Goal: Find specific page/section: Find specific page/section

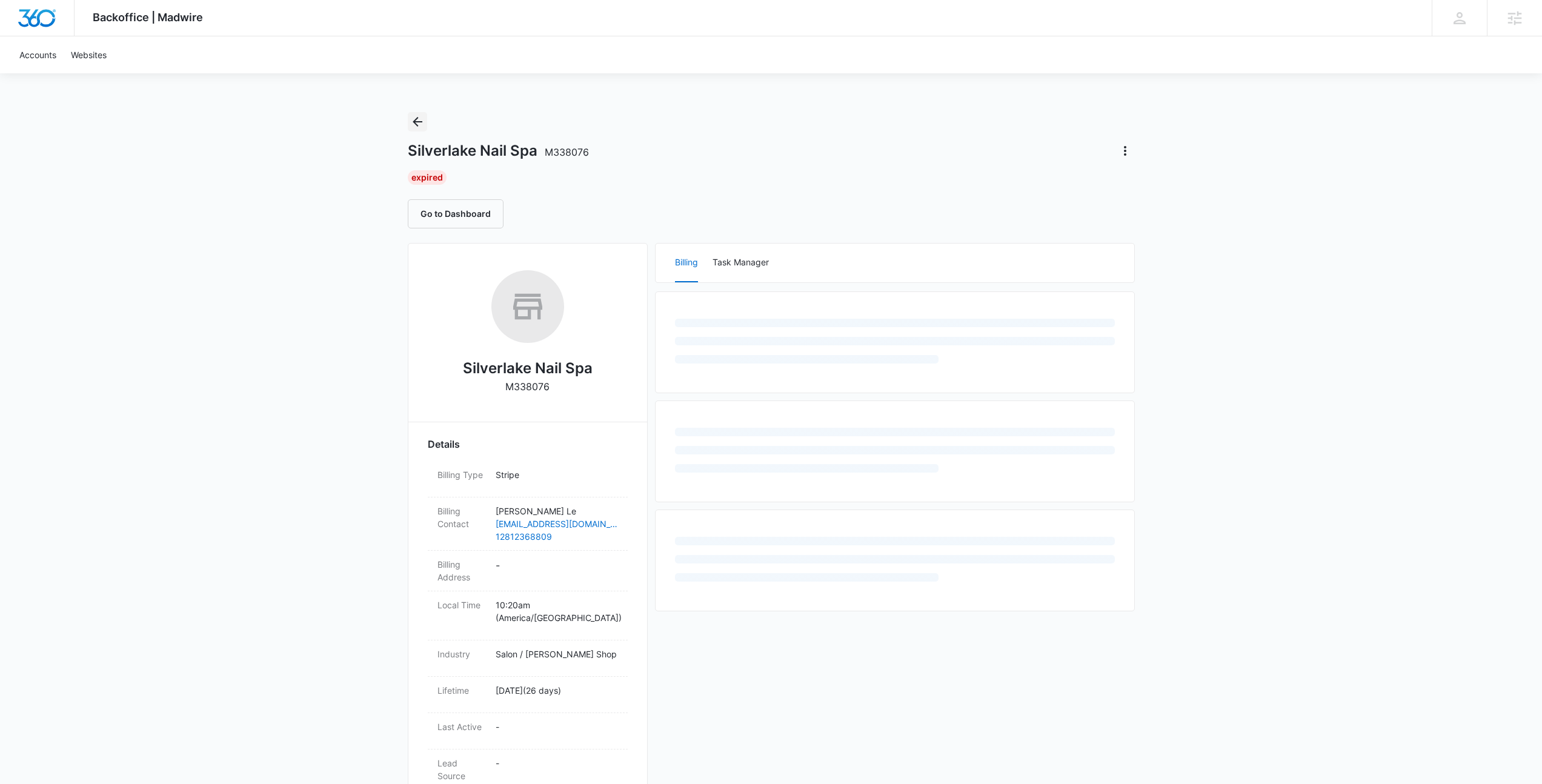
click at [421, 121] on icon "Back" at bounding box center [417, 121] width 10 height 10
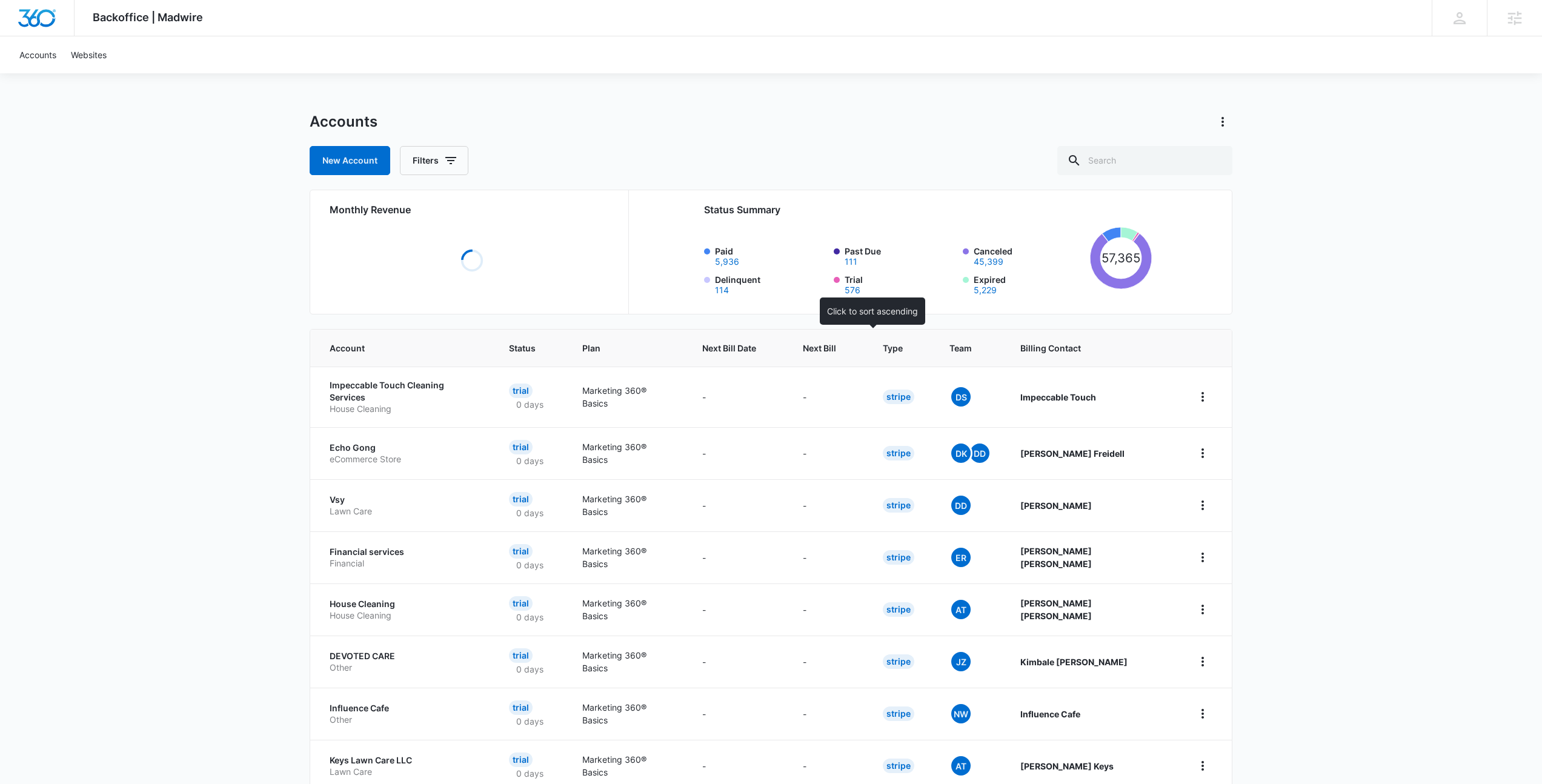
click at [836, 351] on span "Next Bill" at bounding box center [819, 348] width 33 height 12
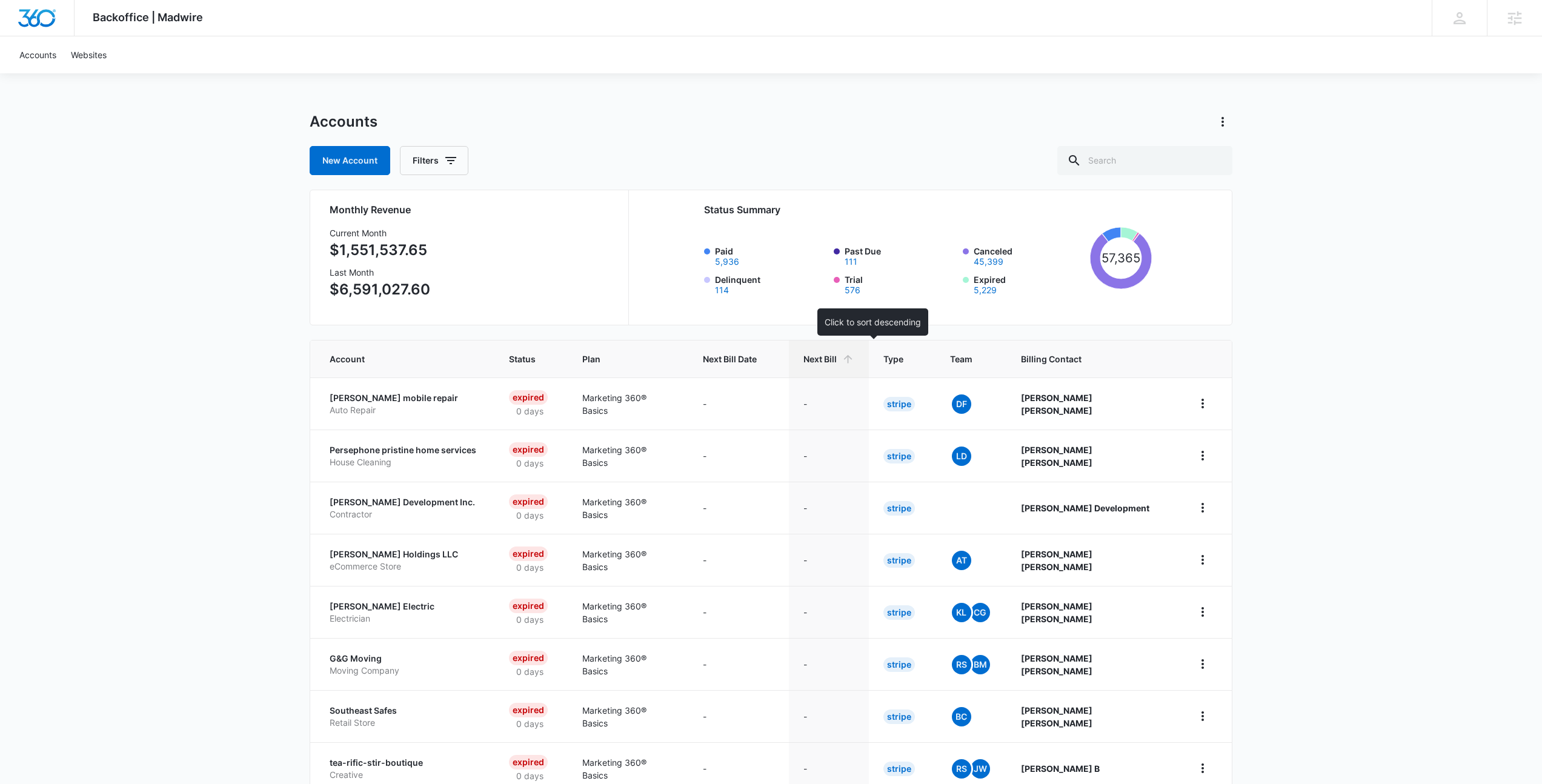
click at [855, 353] on icon at bounding box center [848, 359] width 12 height 12
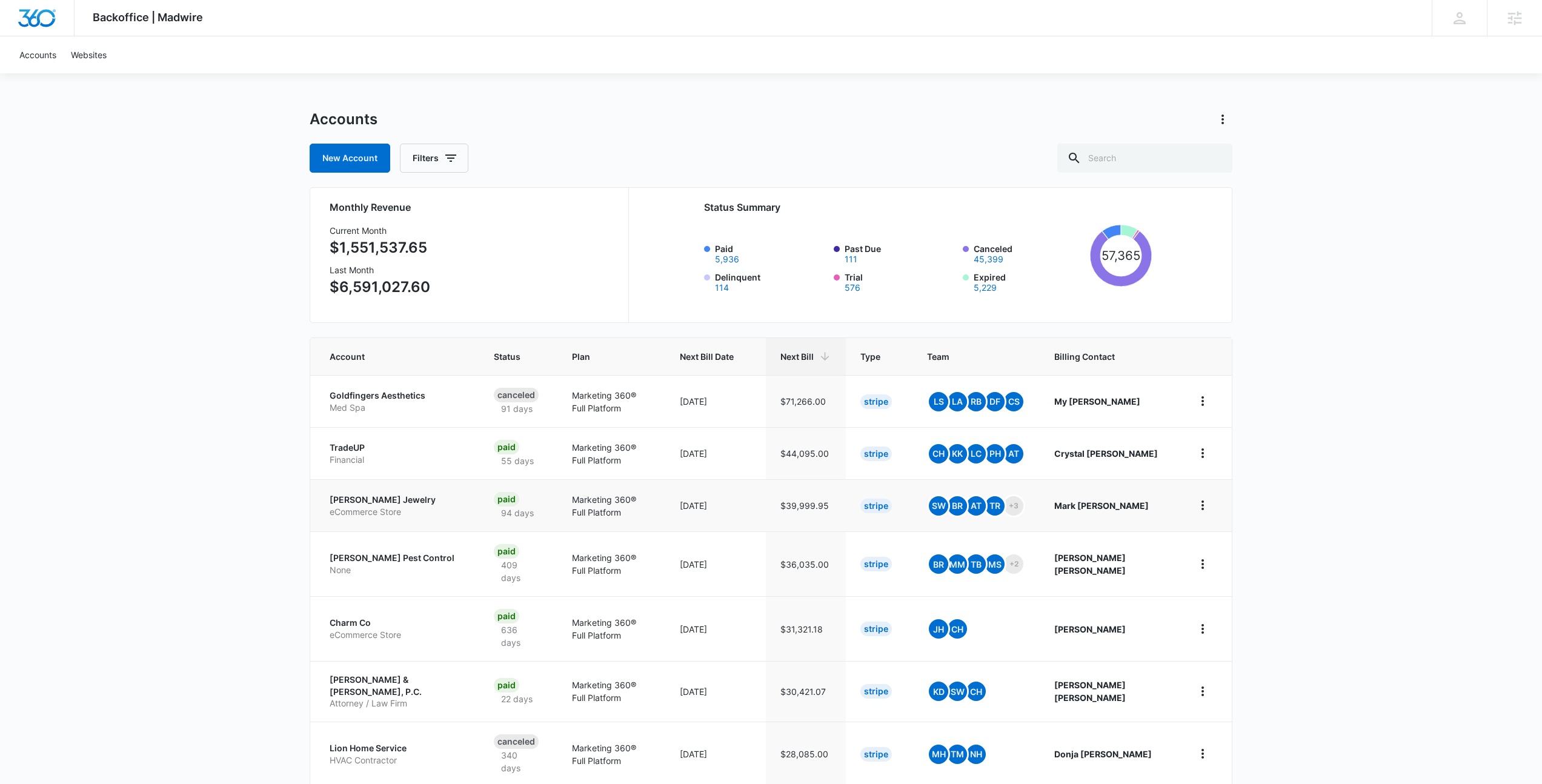
scroll to position [5, 0]
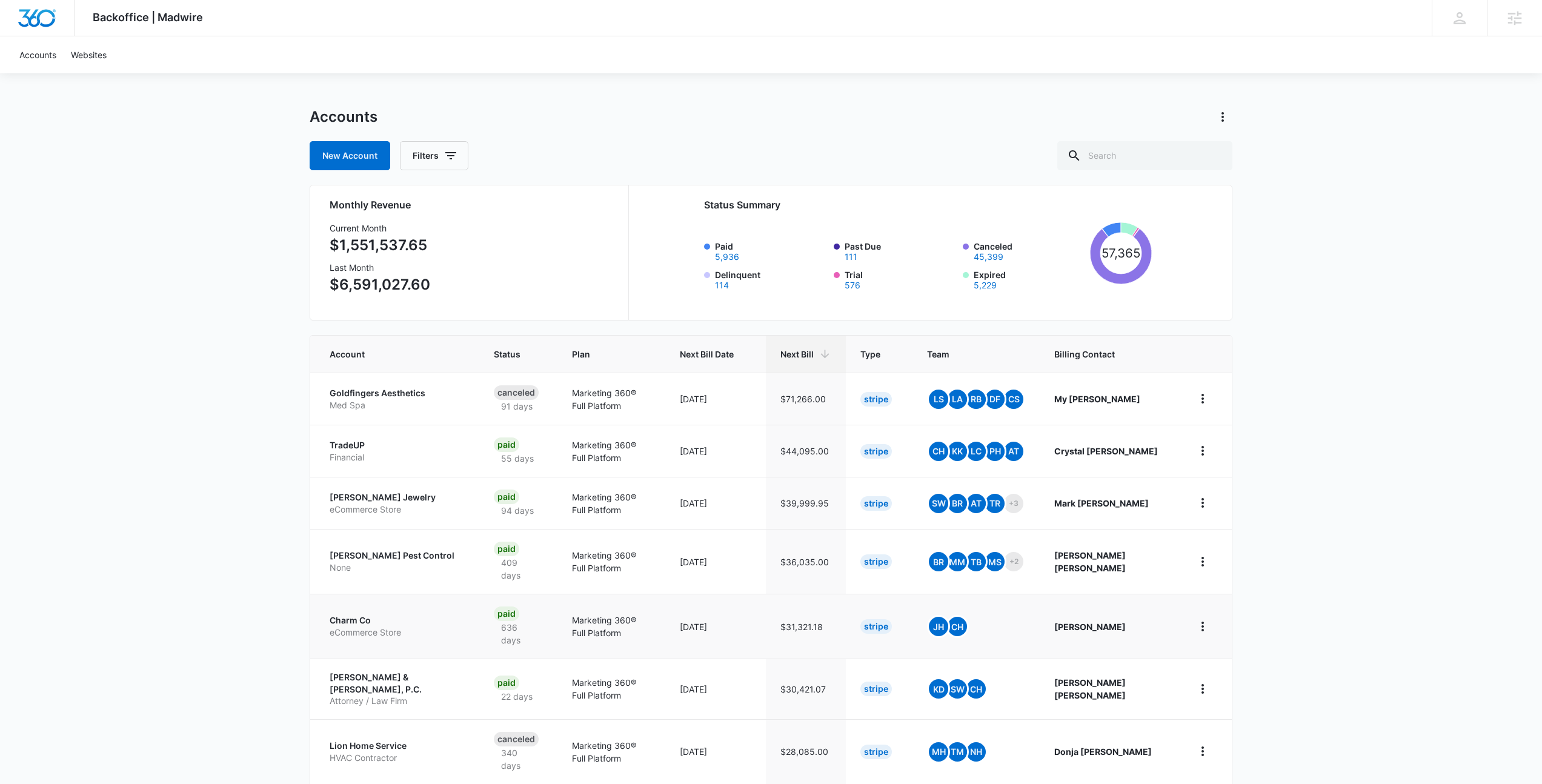
click at [357, 614] on p "Charm Co" at bounding box center [397, 620] width 135 height 12
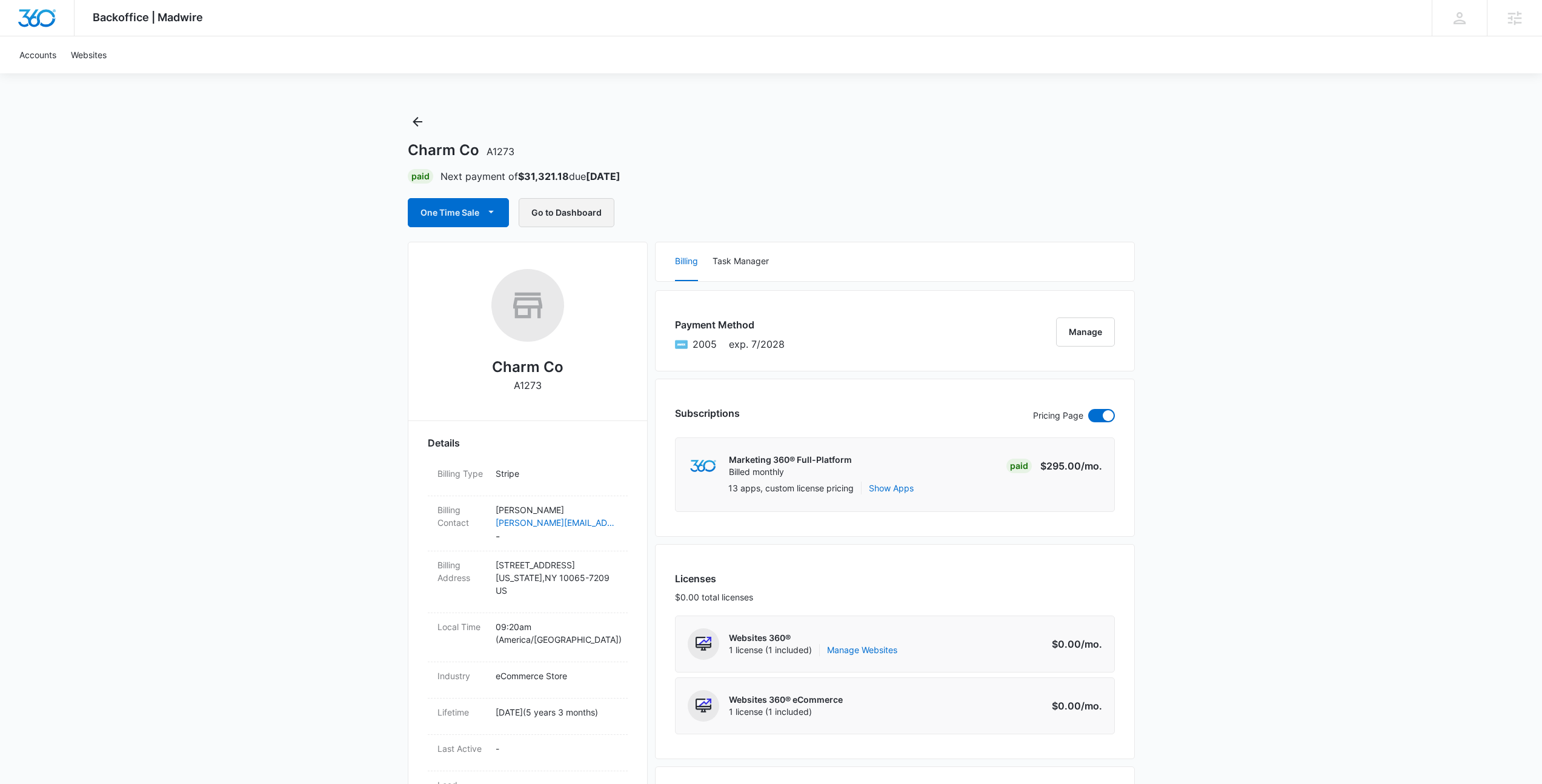
click at [564, 219] on button "Go to Dashboard" at bounding box center [567, 213] width 96 height 29
click at [549, 522] on link "amy@charmco.com" at bounding box center [557, 522] width 122 height 12
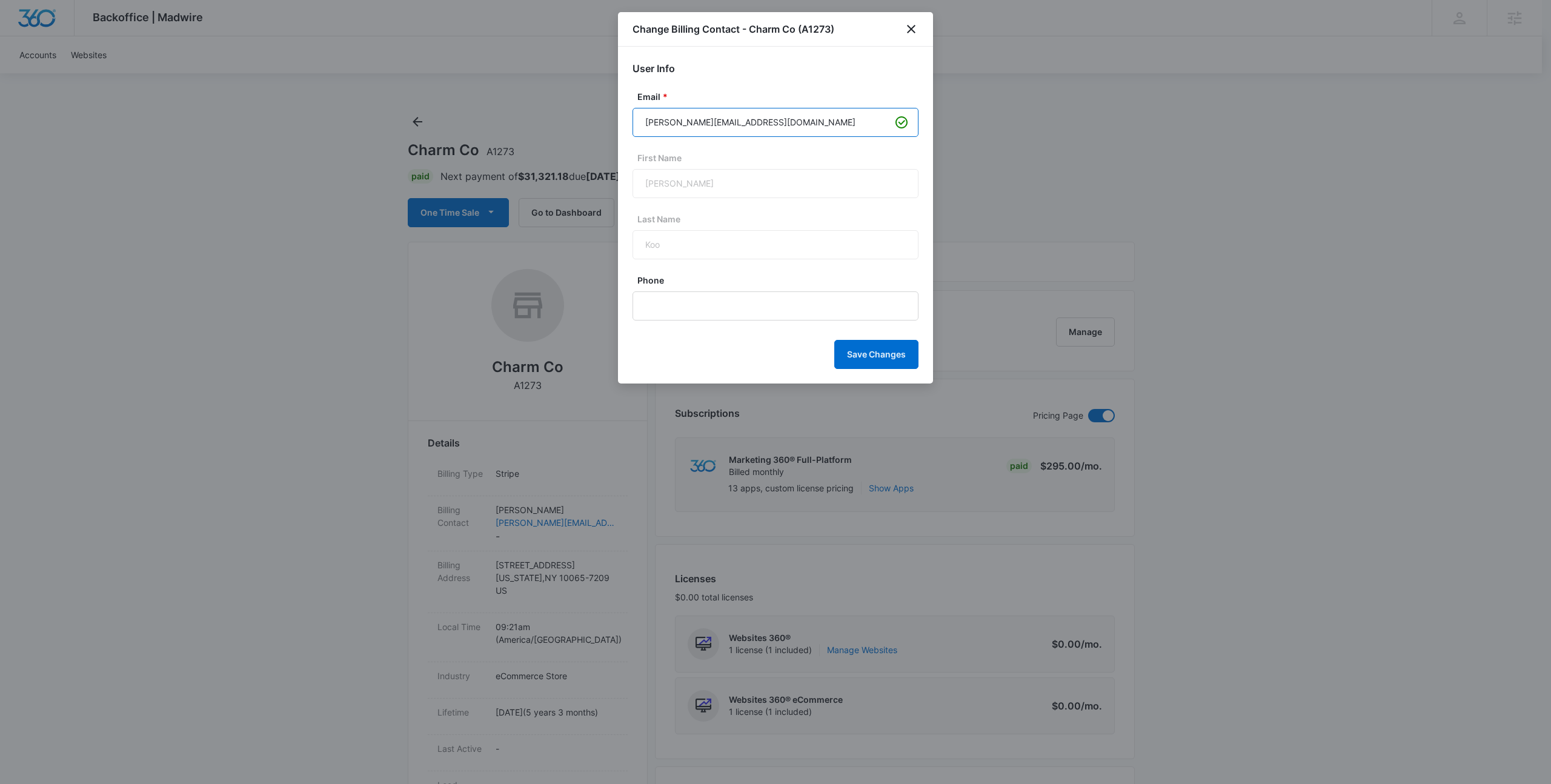
drag, startPoint x: 706, startPoint y: 124, endPoint x: 667, endPoint y: 127, distance: 39.1
click at [667, 127] on input "amy@charmco.com" at bounding box center [776, 122] width 286 height 29
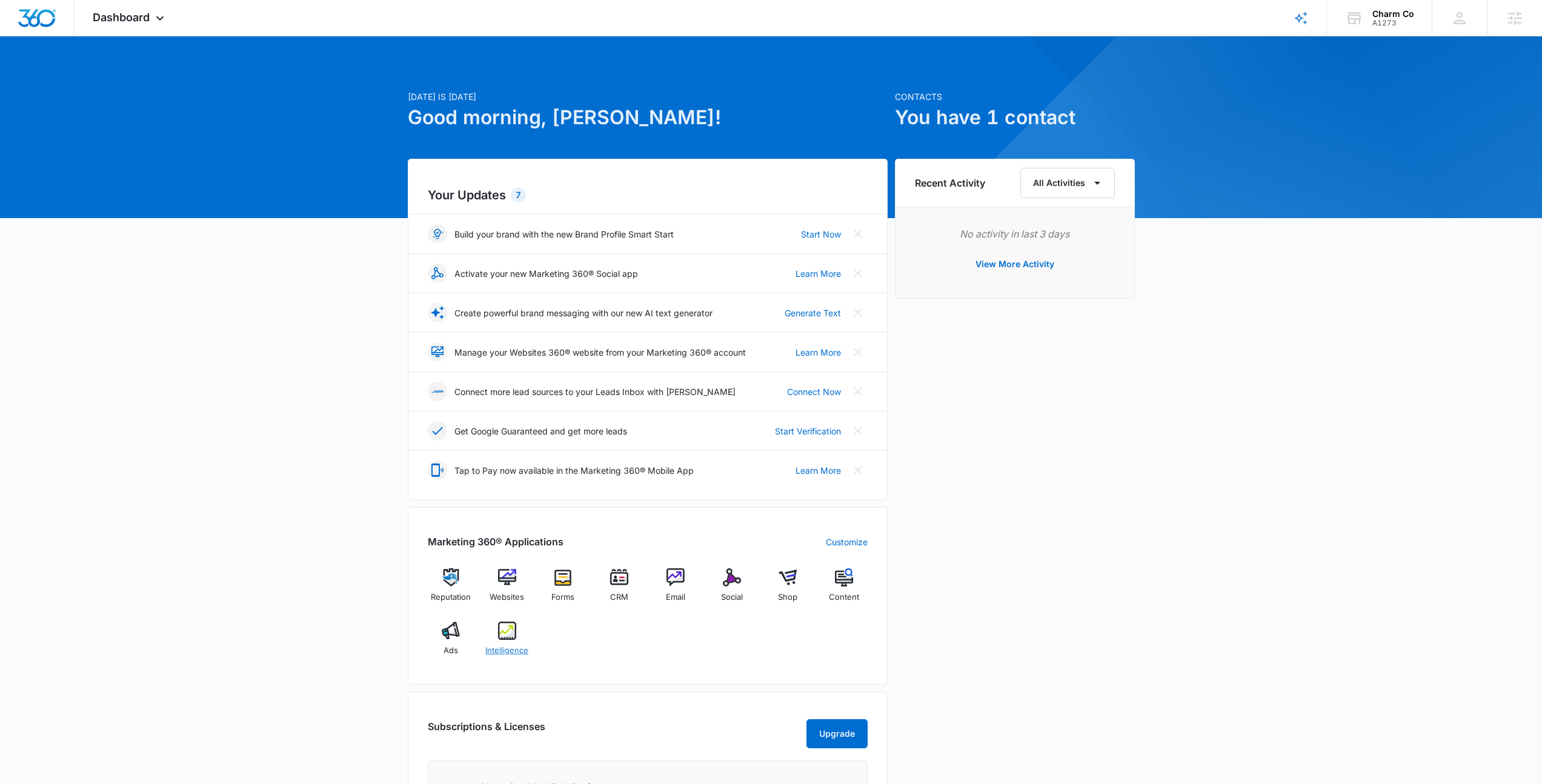
click at [510, 638] on img at bounding box center [507, 631] width 19 height 19
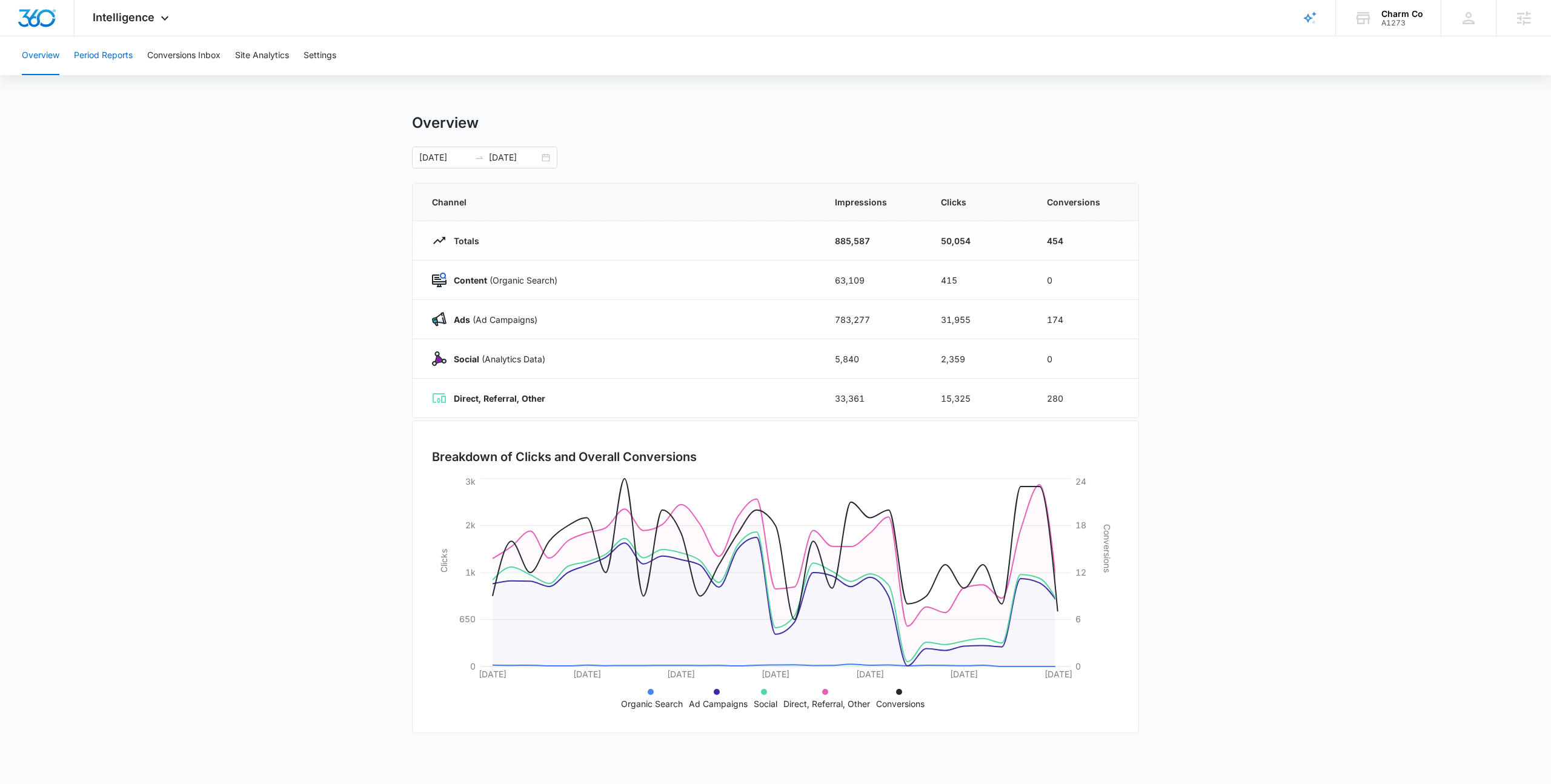
click at [105, 57] on button "Period Reports" at bounding box center [104, 56] width 59 height 39
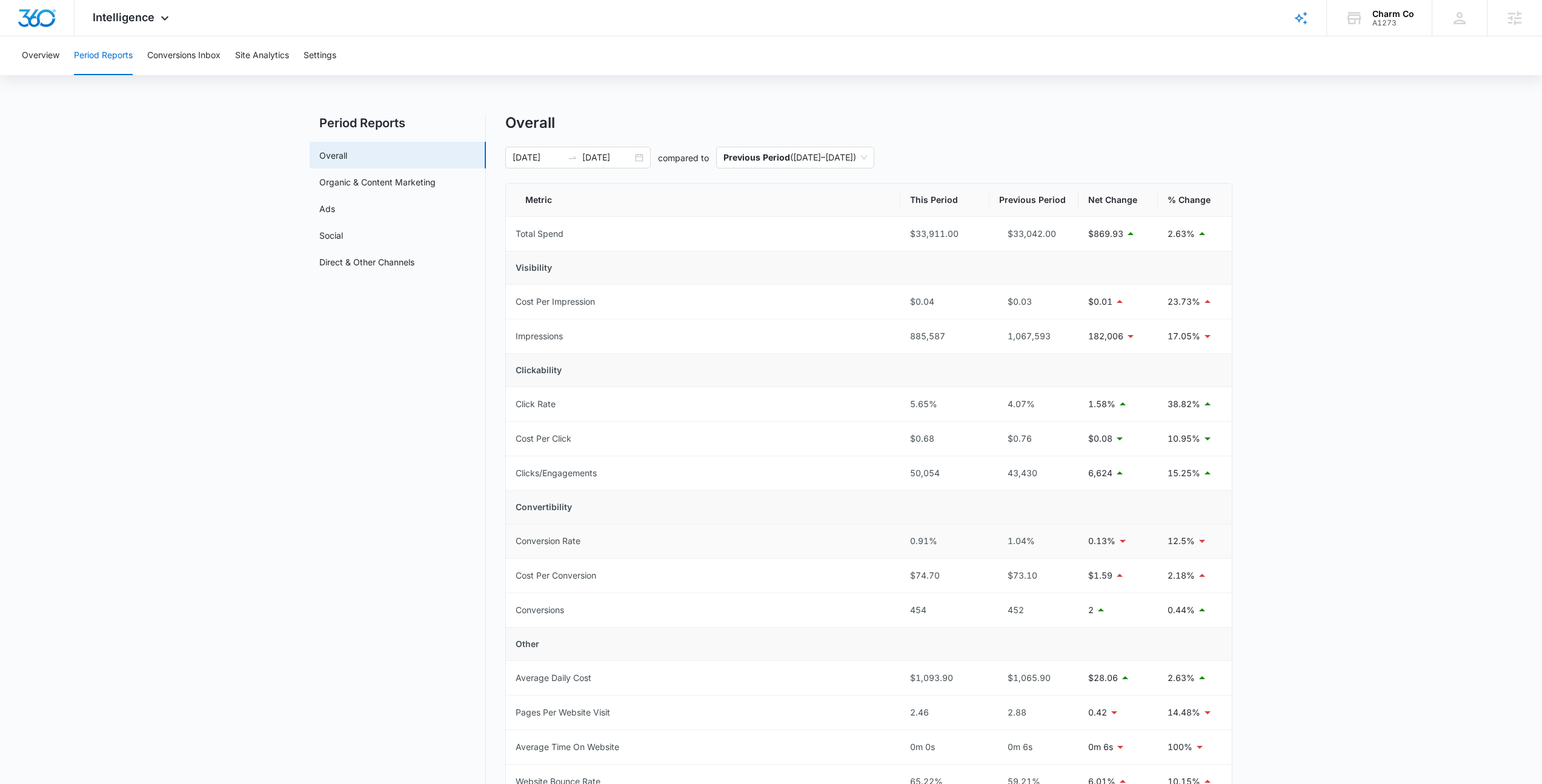
scroll to position [281, 0]
